Goal: Information Seeking & Learning: Find specific page/section

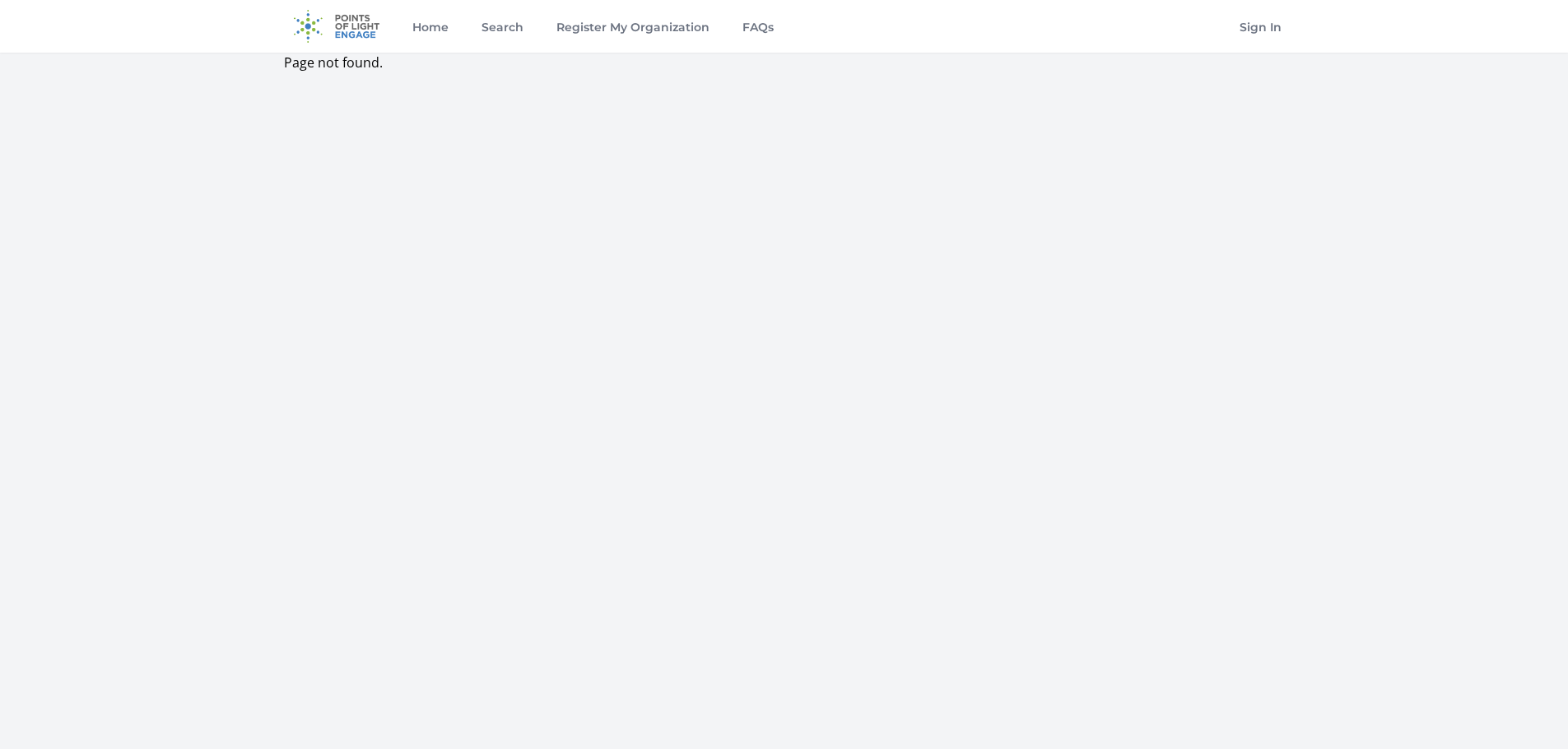
click at [340, 32] on img at bounding box center [336, 26] width 106 height 53
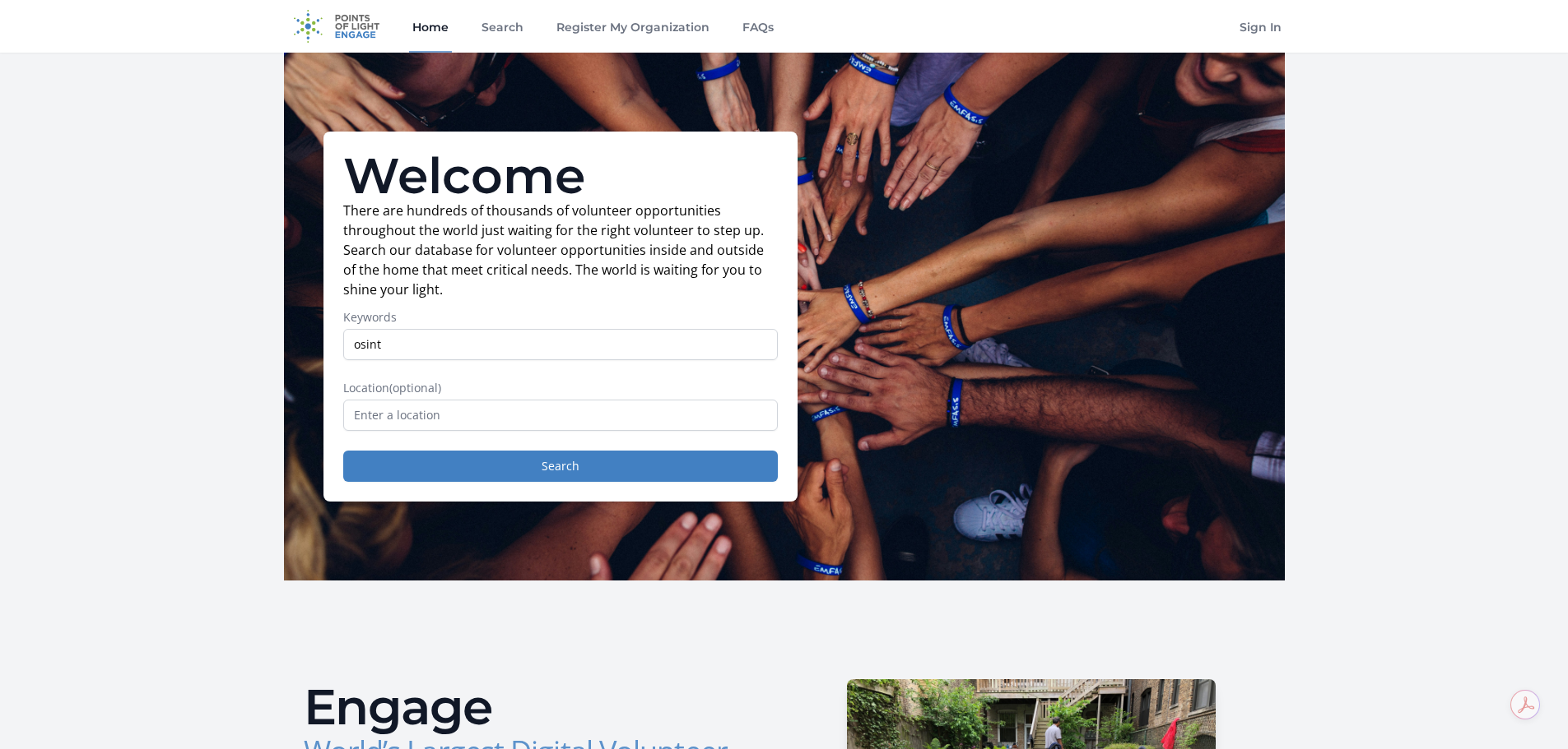
type input "osint"
click at [343, 451] on button "Search" at bounding box center [560, 466] width 435 height 31
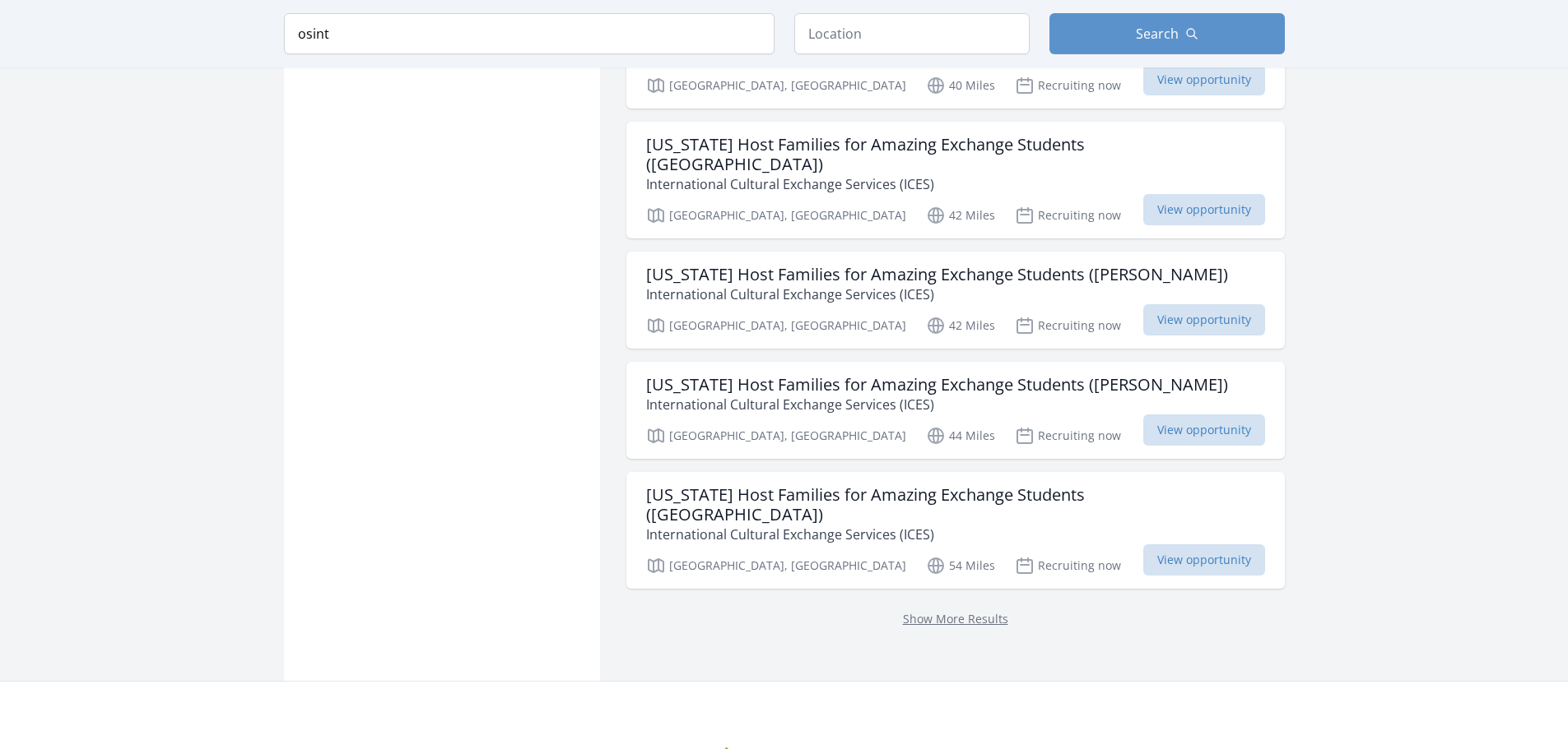
scroll to position [1974, 0]
